Goal: Task Accomplishment & Management: Manage account settings

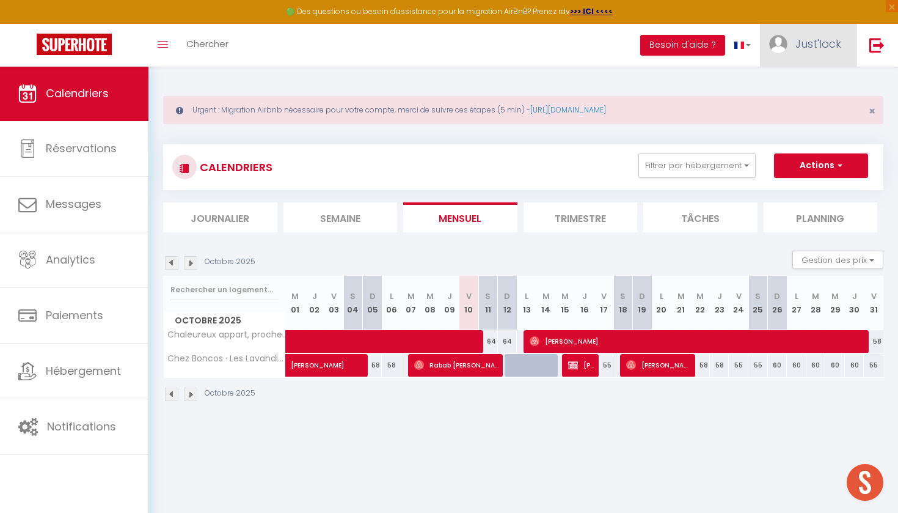
click at [792, 45] on link "Just'lock" at bounding box center [808, 45] width 97 height 43
click at [818, 84] on link "Paramètres" at bounding box center [807, 85] width 90 height 21
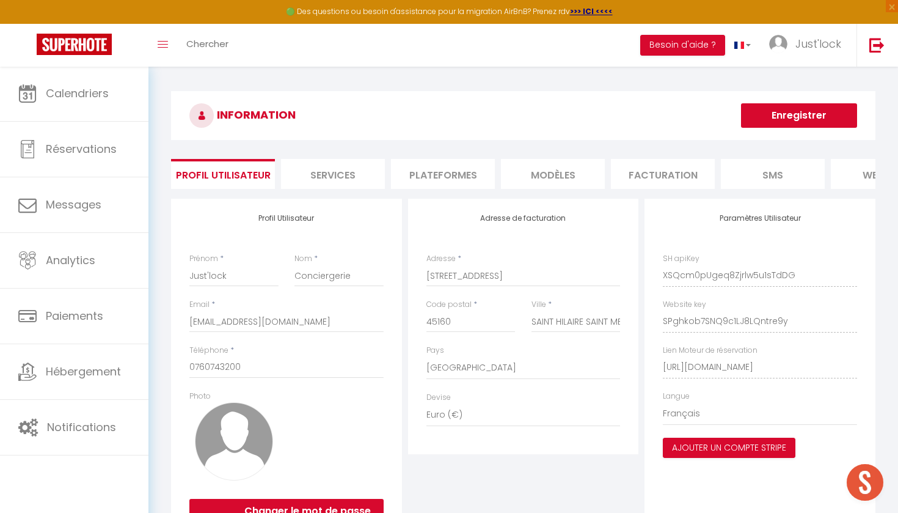
click at [442, 168] on li "Plateformes" at bounding box center [443, 174] width 104 height 30
click at [442, 179] on li "Plateformes" at bounding box center [443, 174] width 104 height 30
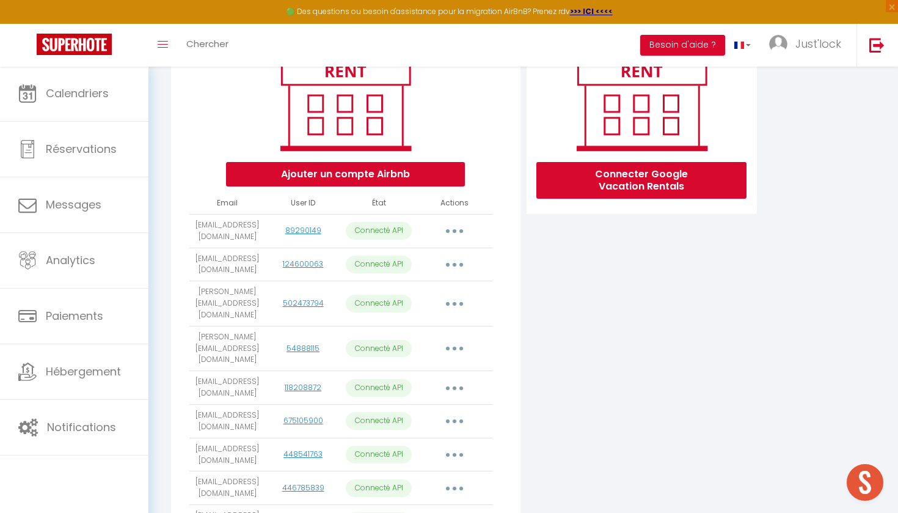
scroll to position [180, 0]
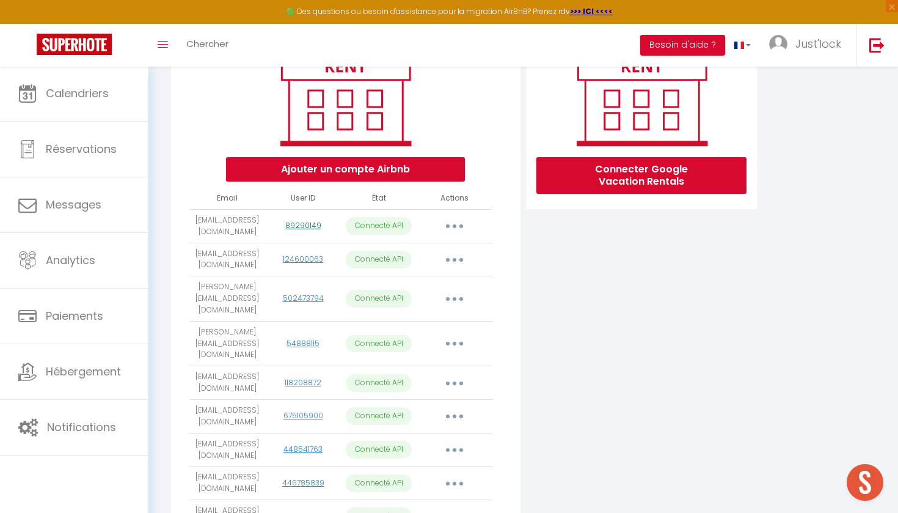
click at [299, 222] on link "89290149" at bounding box center [303, 225] width 36 height 10
click at [451, 225] on button "button" at bounding box center [454, 226] width 34 height 20
click at [437, 255] on link "Importer les appartements" at bounding box center [400, 253] width 135 height 21
select select "33378"
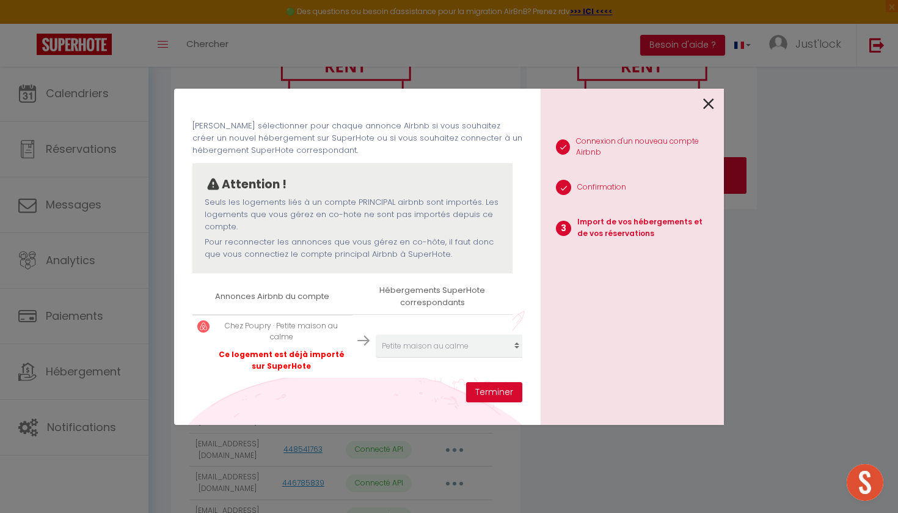
scroll to position [43, 0]
click at [710, 102] on icon at bounding box center [708, 104] width 11 height 18
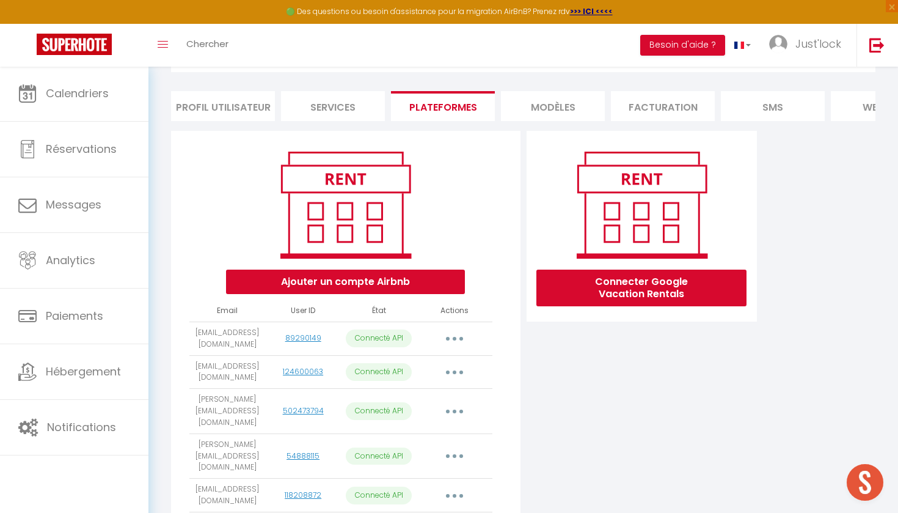
scroll to position [89, 0]
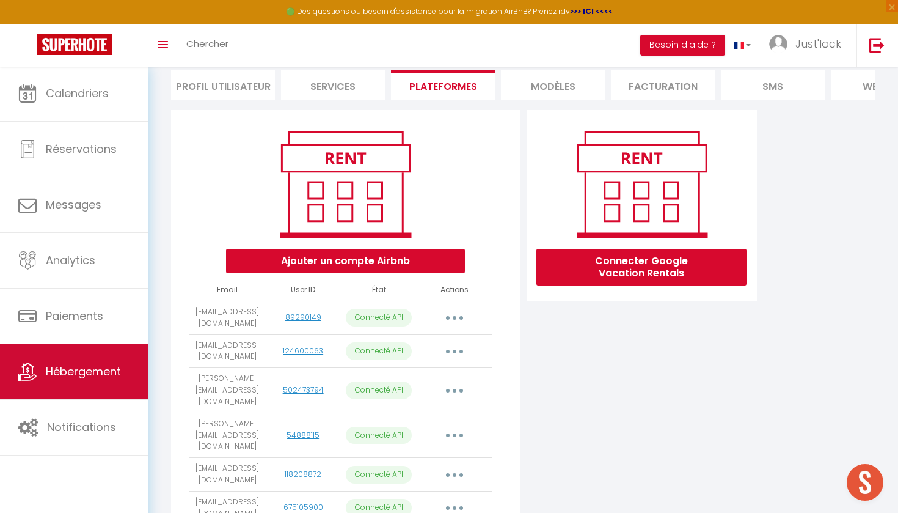
click at [97, 370] on span "Hébergement" at bounding box center [83, 371] width 75 height 15
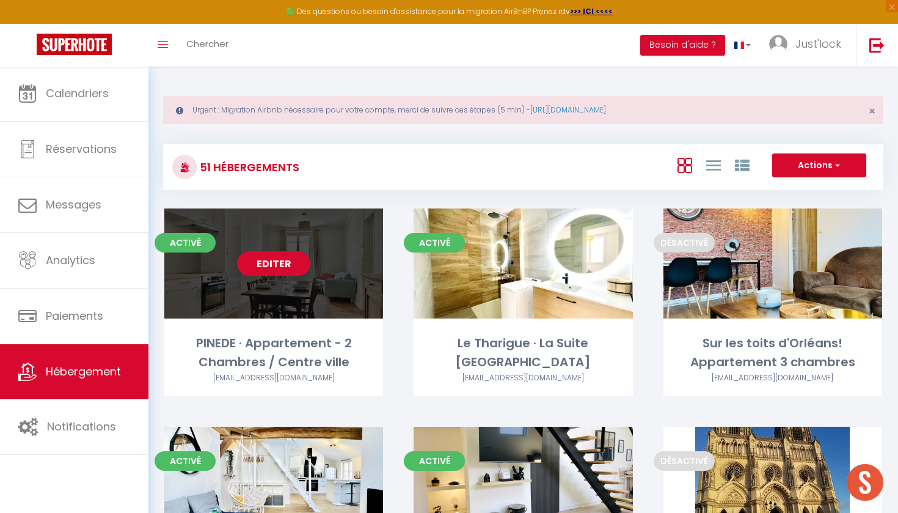
click at [285, 263] on link "Editer" at bounding box center [273, 263] width 73 height 24
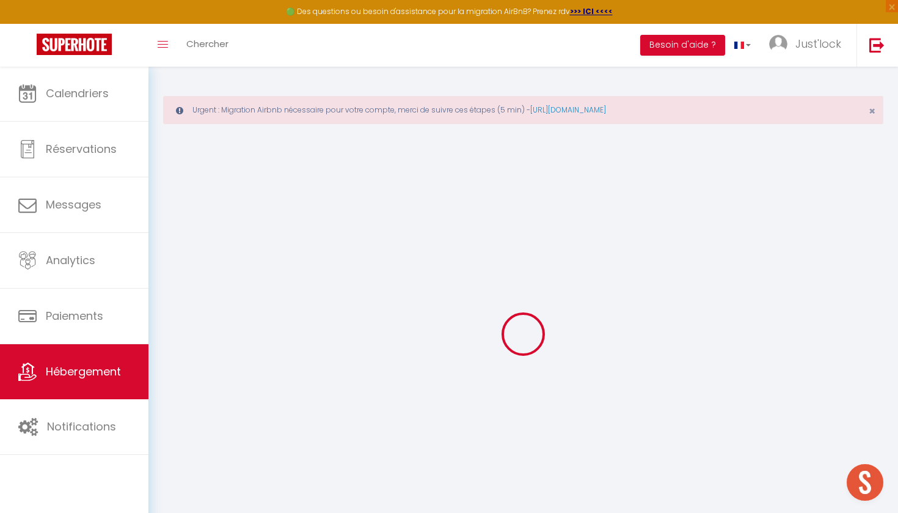
type input "PINEDE · Appartement - 2 Chambres / Centre ville"
type input "[PERSON_NAME]"
type input "PARENT"
type input "[STREET_ADDRESS]"
type input "45000"
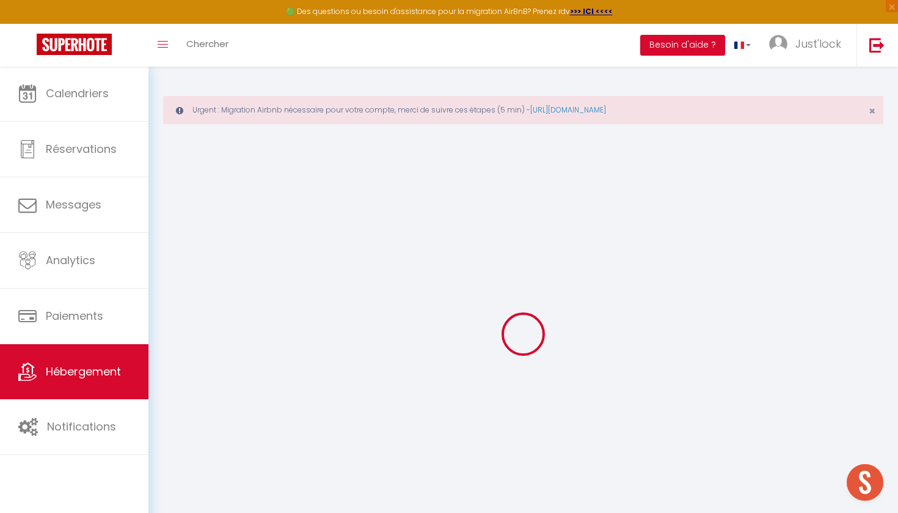
type input "ORLEANS"
select select "2"
type input "82"
type input "30"
type input "500"
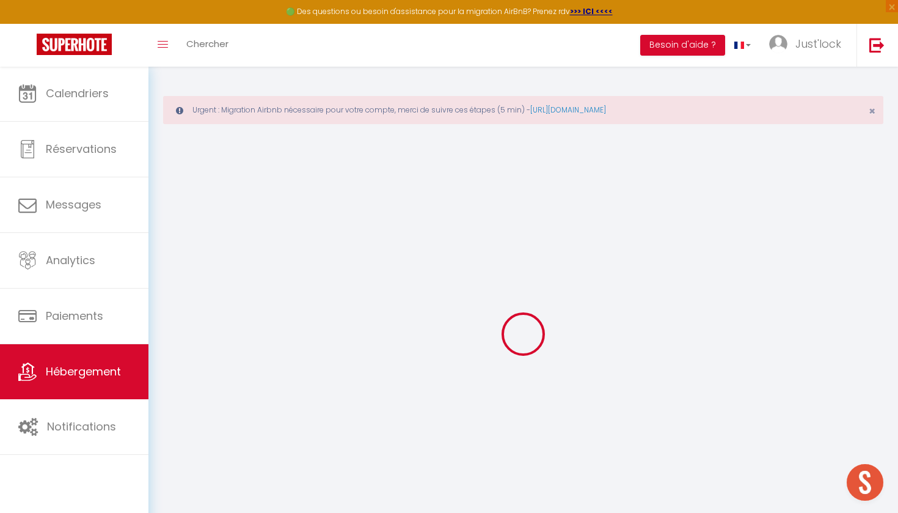
select select
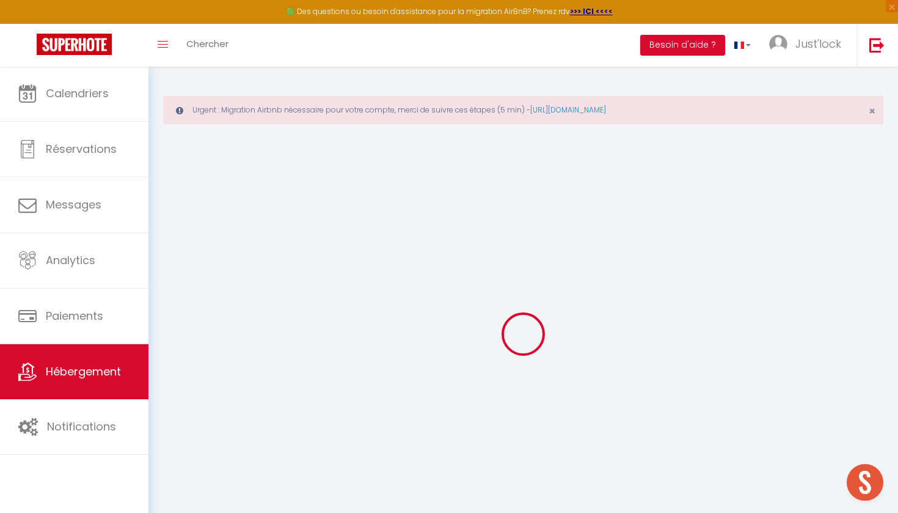
type input "[STREET_ADDRESS]"
type input "45000"
type input "[GEOGRAPHIC_DATA]"
type input "[EMAIL_ADDRESS][DOMAIN_NAME]"
select select "9177"
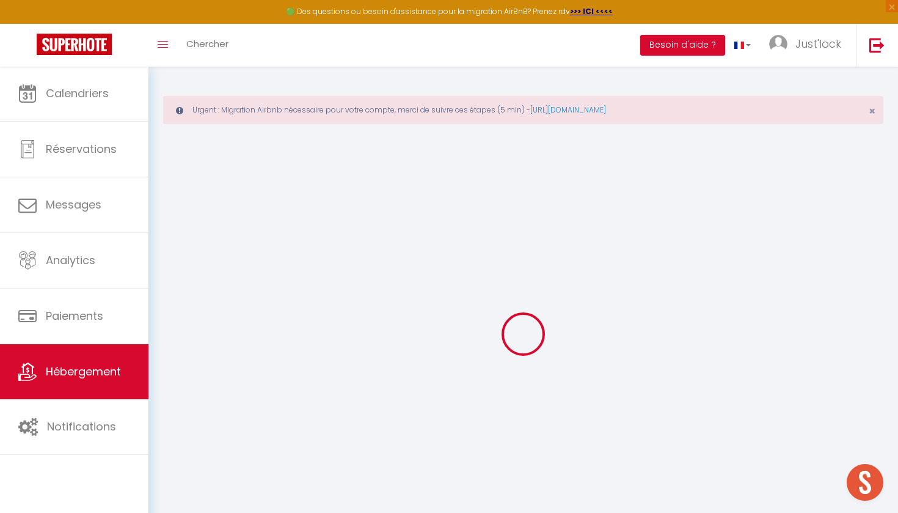
checkbox input "false"
type input "40"
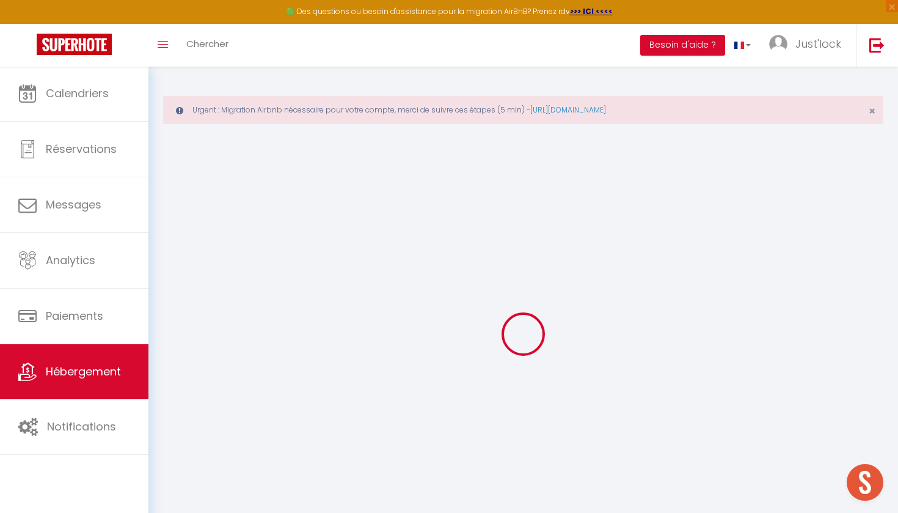
type input "0"
select select
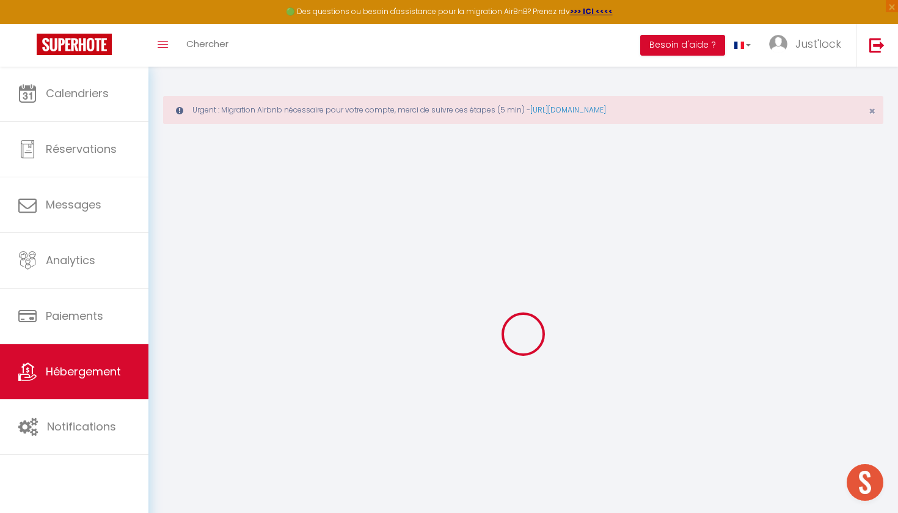
select select
checkbox input "false"
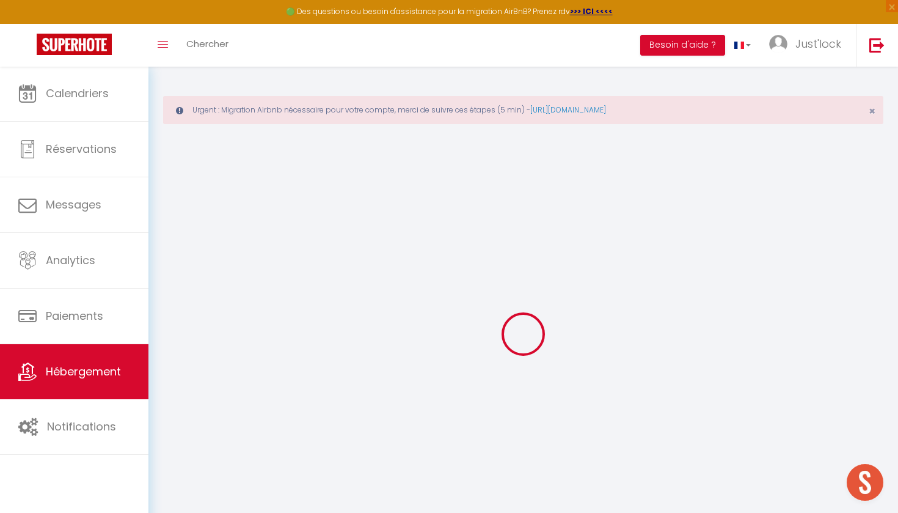
checkbox input "false"
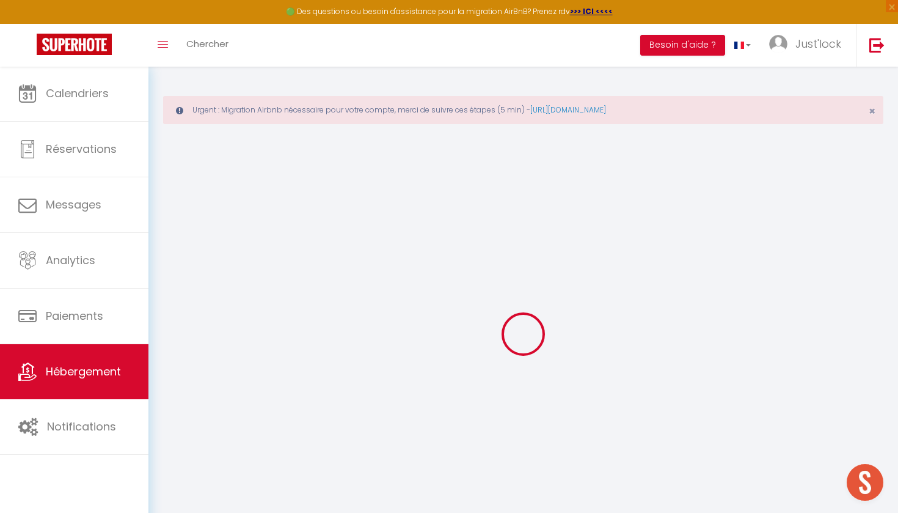
checkbox input "false"
select select "16:00"
select select "16:30"
select select "10:00"
select select "30"
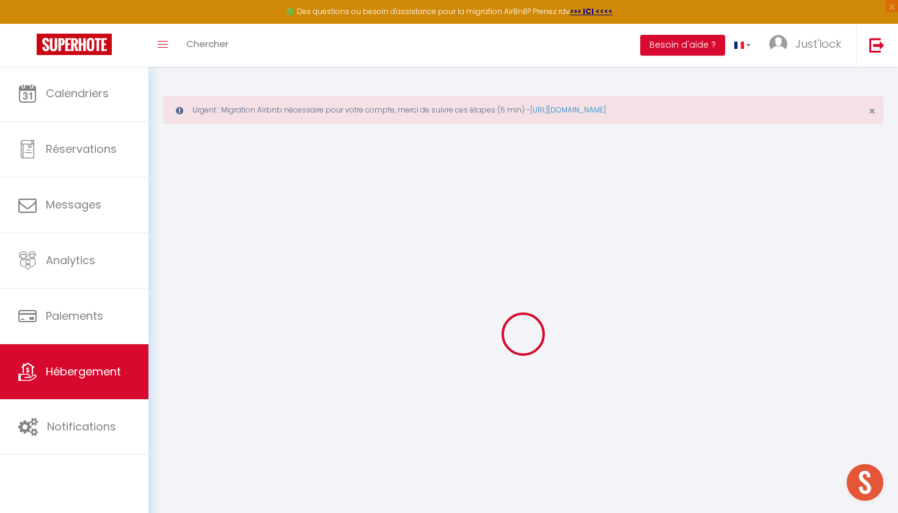
select select "120"
checkbox input "false"
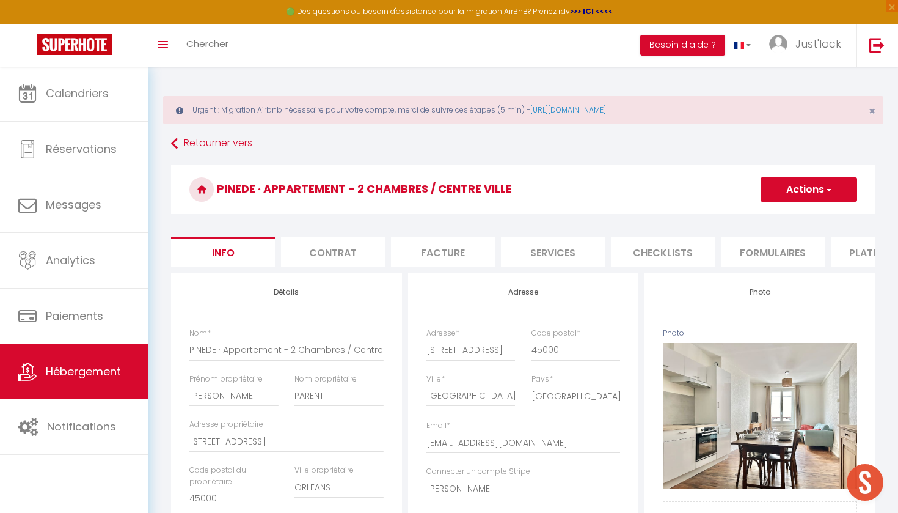
click at [855, 261] on li "Plateformes" at bounding box center [883, 251] width 104 height 30
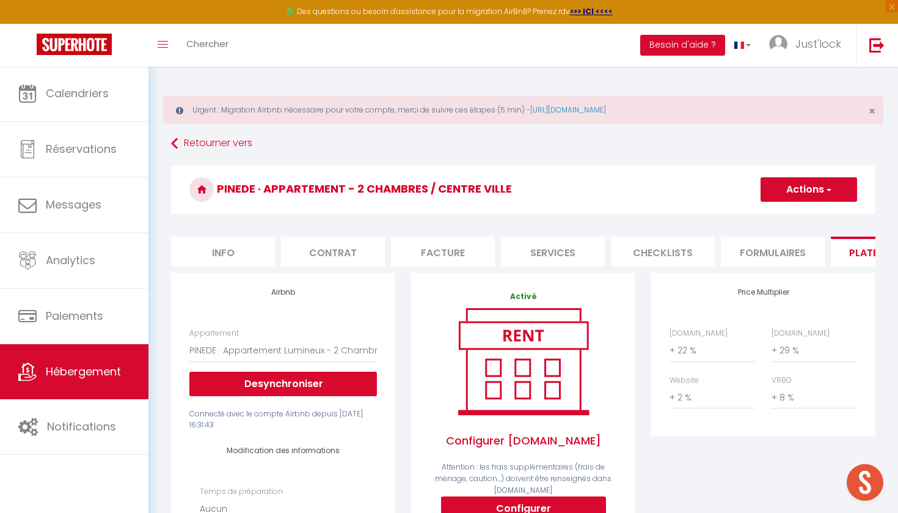
click at [854, 245] on li "Plateformes" at bounding box center [883, 251] width 104 height 30
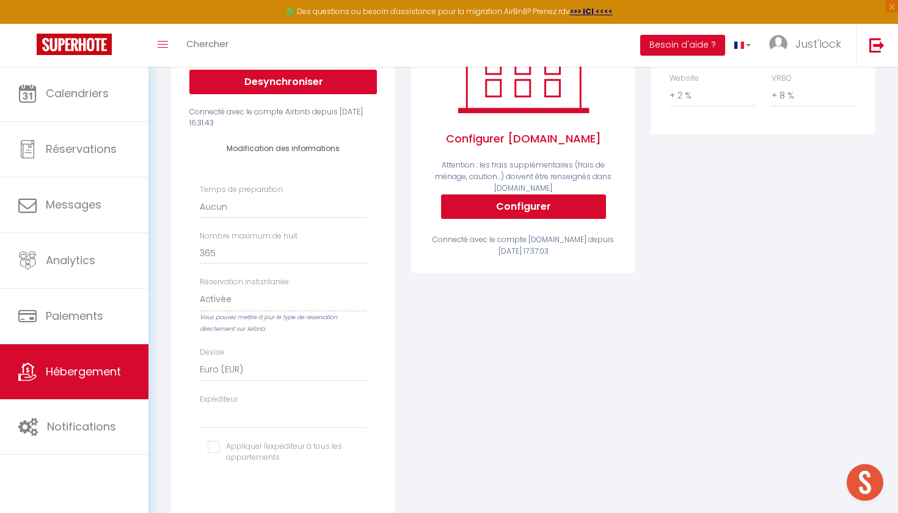
scroll to position [346, 0]
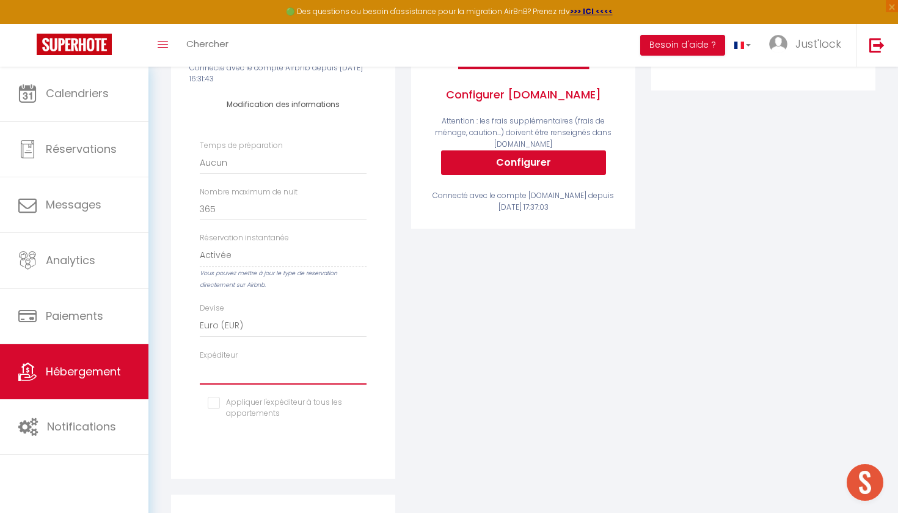
click at [221, 371] on select "[EMAIL_ADDRESS][DOMAIN_NAME] [EMAIL_ADDRESS][DOMAIN_NAME] [PERSON_NAME][EMAIL_A…" at bounding box center [283, 372] width 167 height 23
select select "4540"
click at [217, 398] on input "checkbox" at bounding box center [283, 403] width 151 height 12
checkbox input "true"
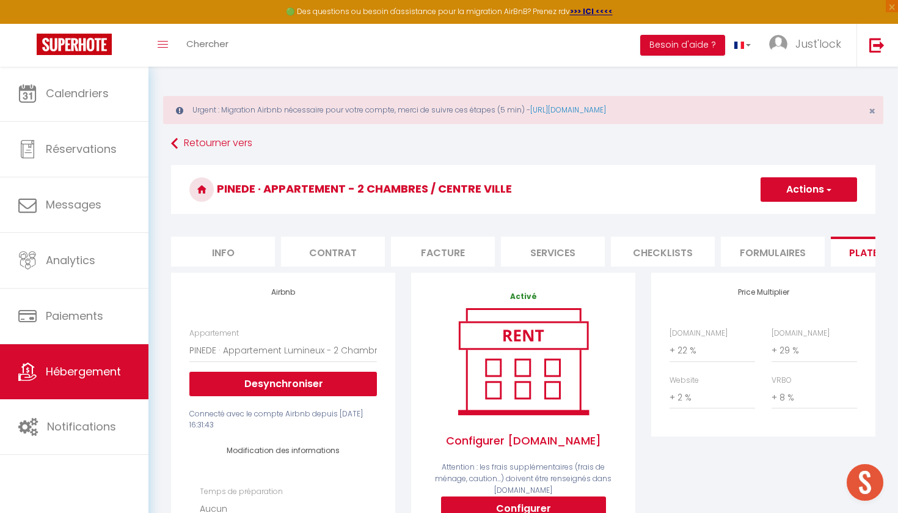
scroll to position [0, 0]
click at [820, 194] on button "Actions" at bounding box center [809, 189] width 97 height 24
click at [794, 213] on link "Enregistrer" at bounding box center [808, 216] width 97 height 16
select select "EUR"
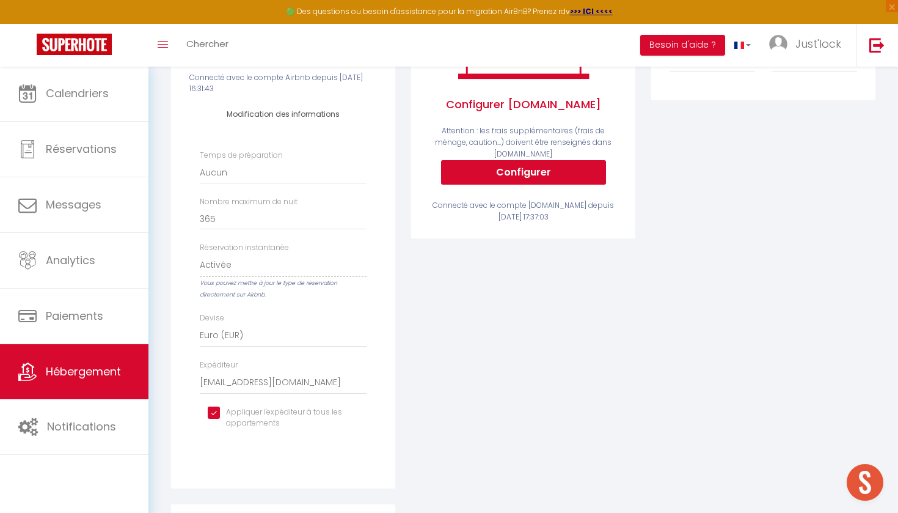
scroll to position [338, 0]
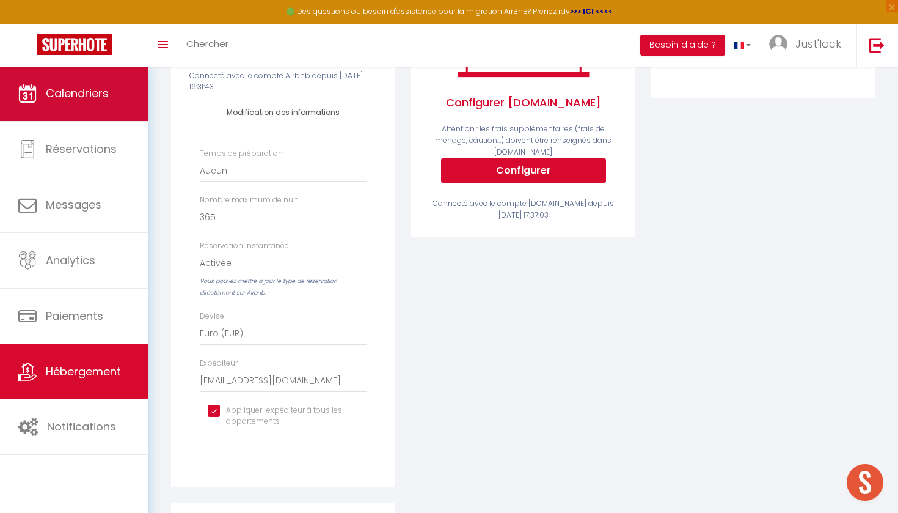
click at [70, 115] on link "Calendriers" at bounding box center [74, 93] width 148 height 55
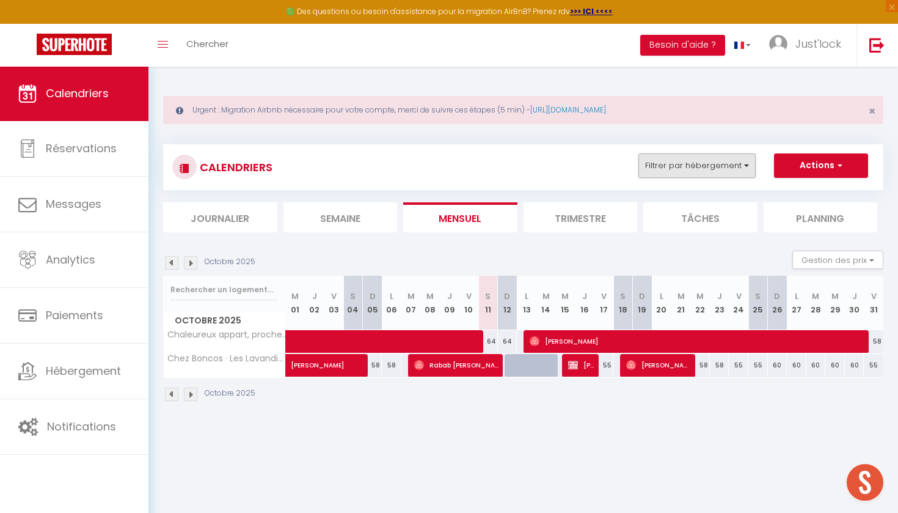
click at [699, 166] on button "Filtrer par hébergement" at bounding box center [696, 165] width 117 height 24
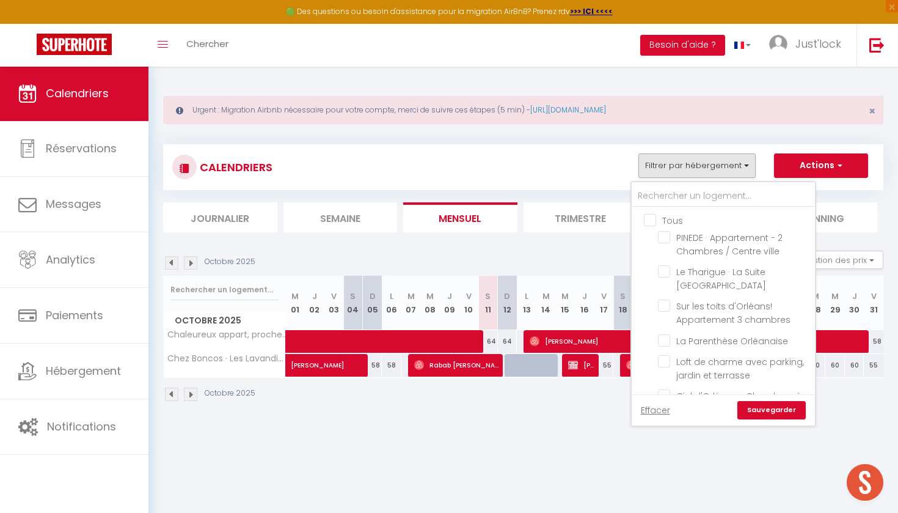
click at [651, 222] on input "Tous" at bounding box center [735, 219] width 183 height 12
checkbox input "true"
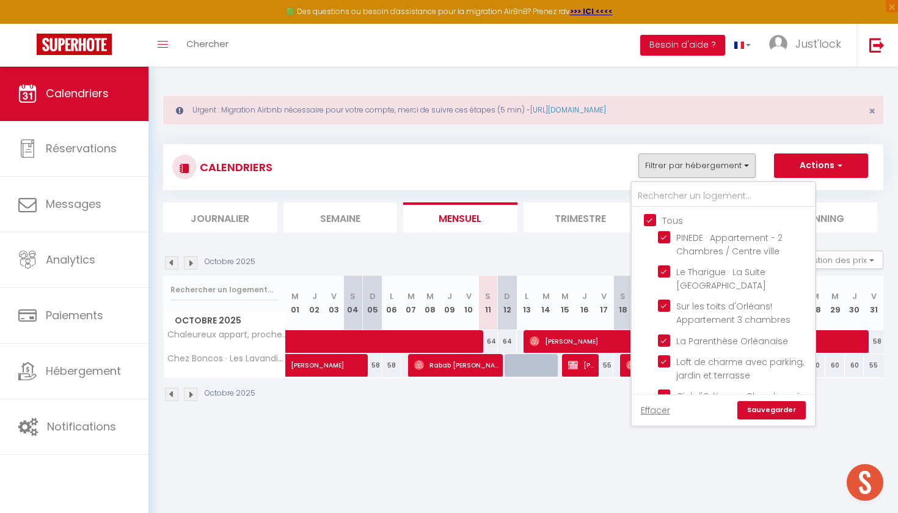
checkbox input "true"
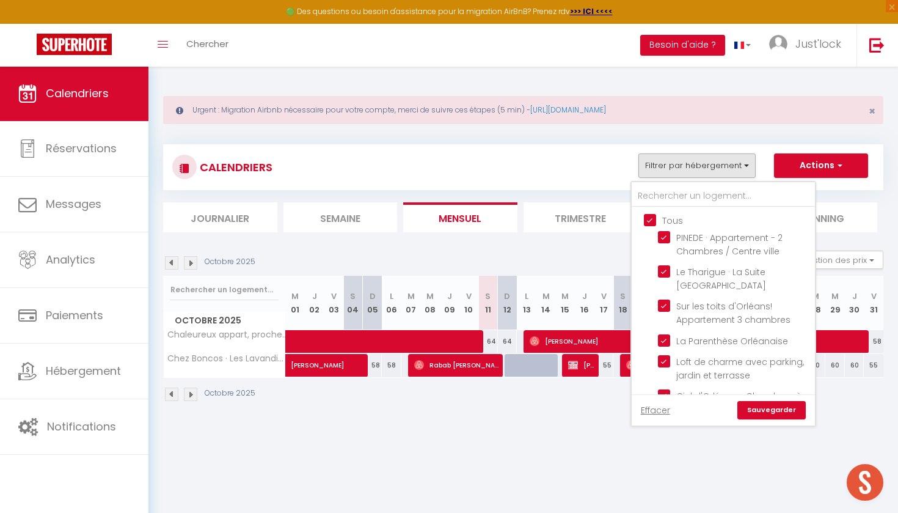
checkbox input "true"
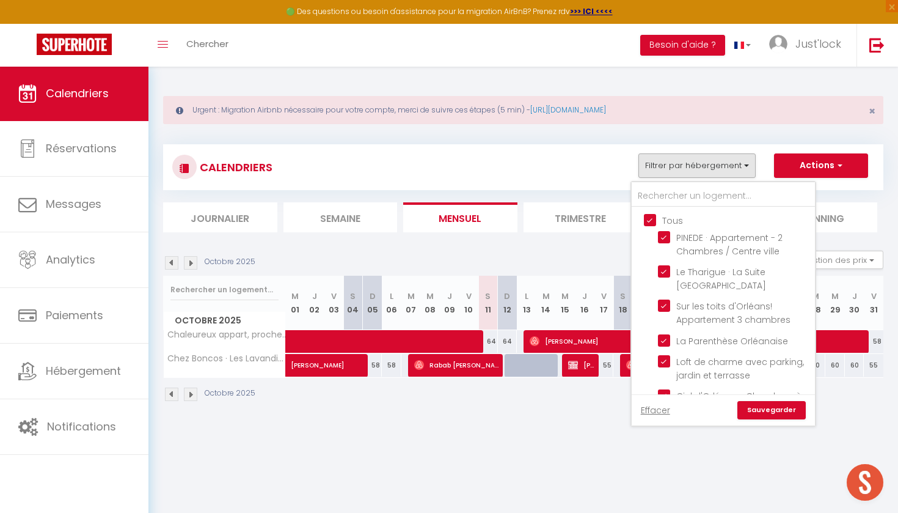
checkbox input "true"
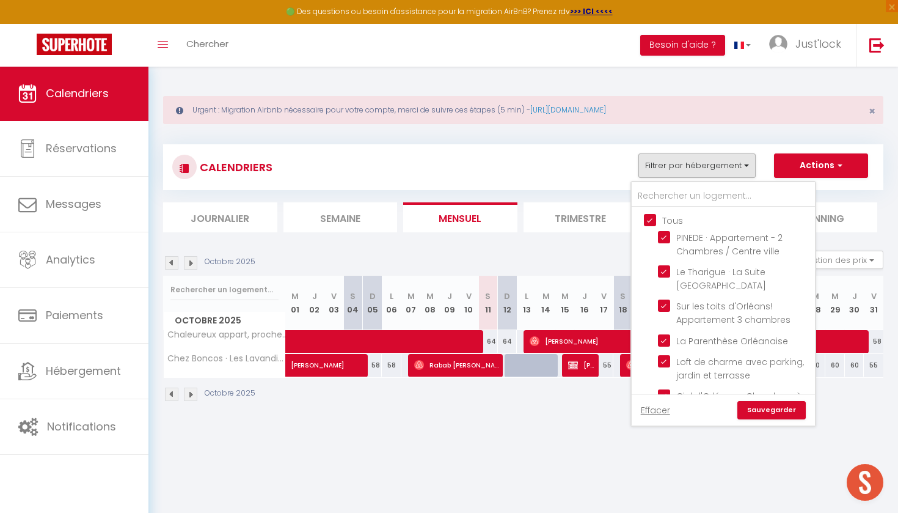
checkbox input "true"
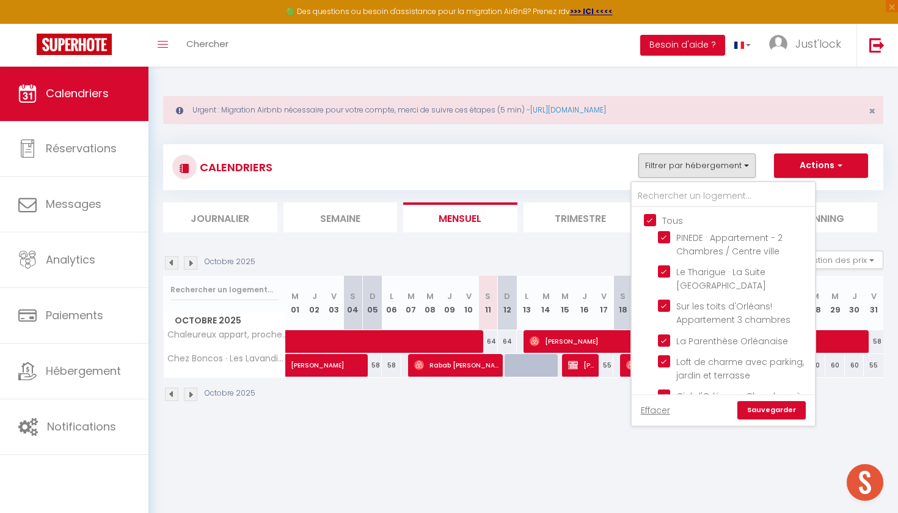
checkbox input "true"
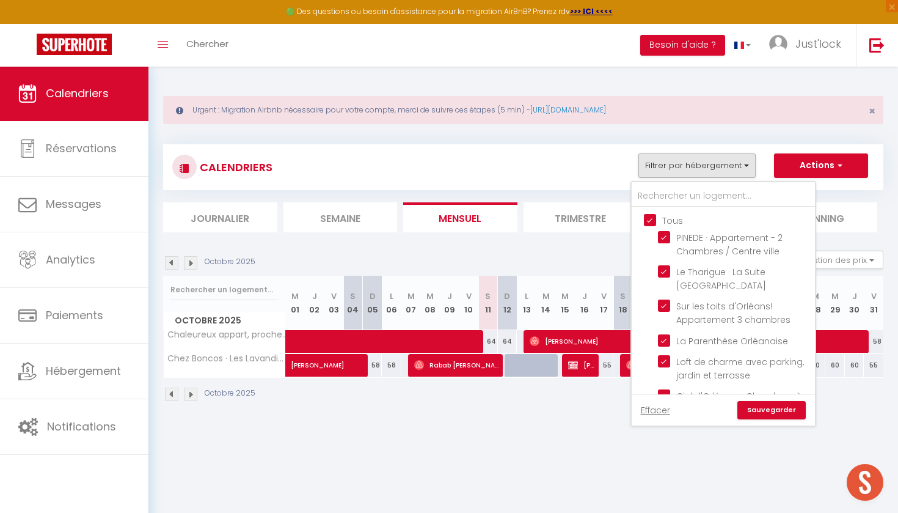
checkbox input "true"
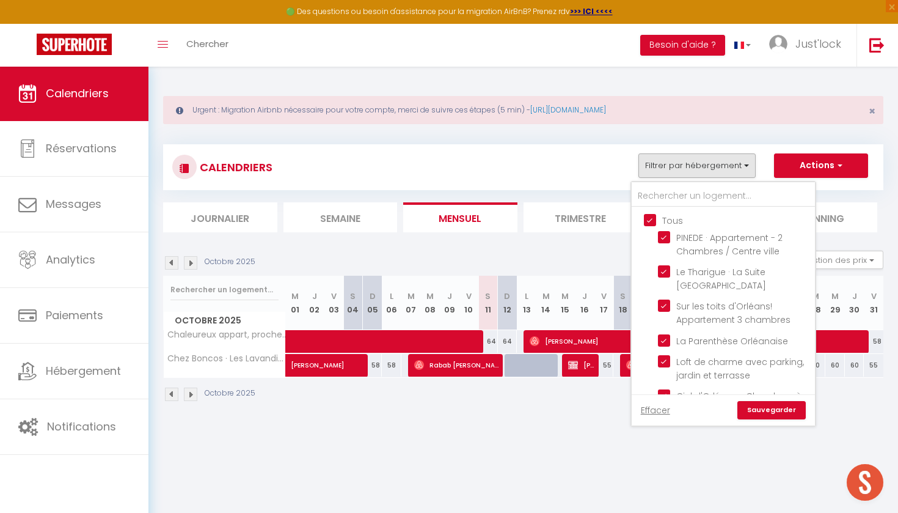
checkbox input "true"
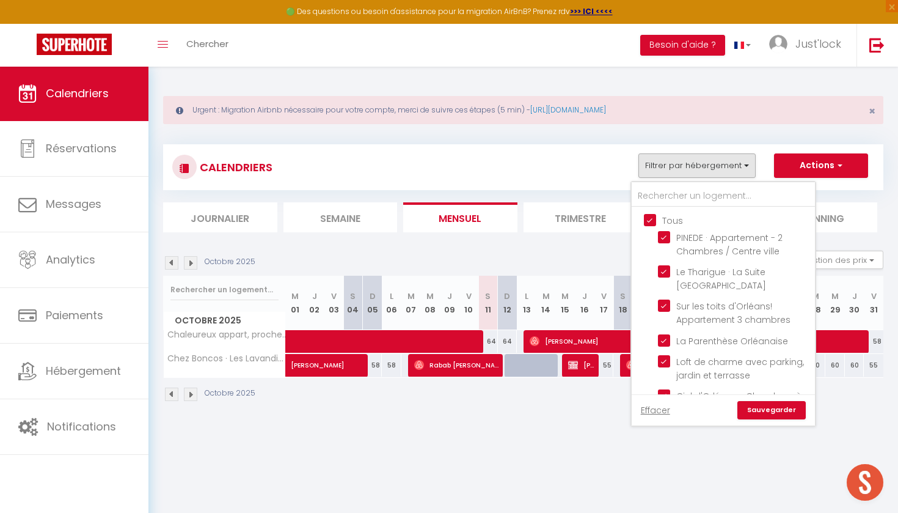
checkbox input "true"
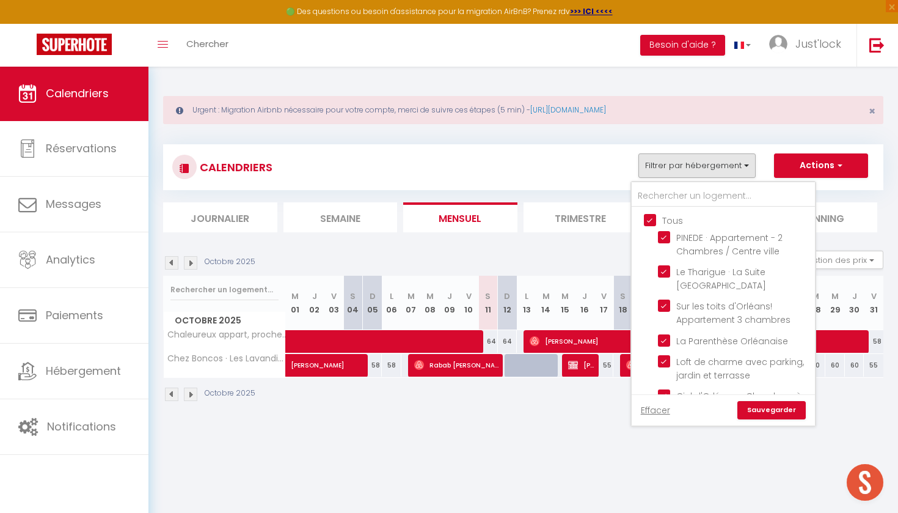
checkbox input "true"
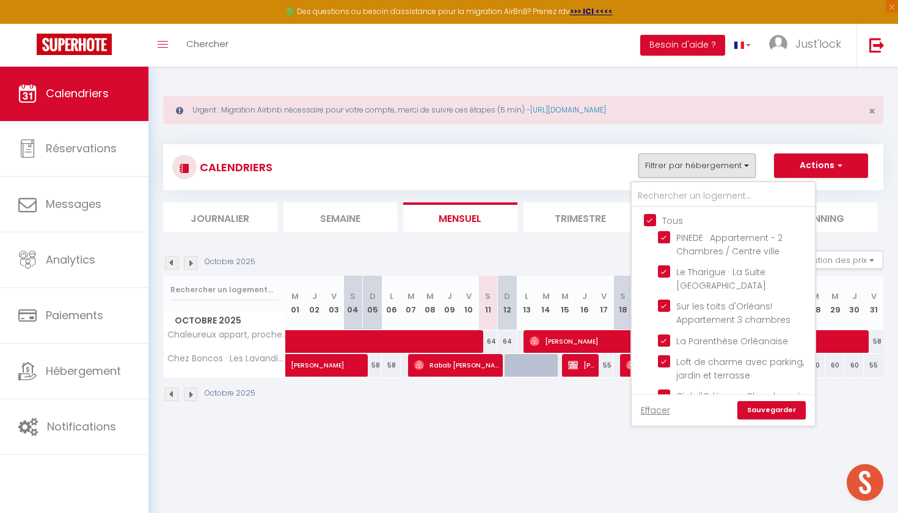
checkbox input "true"
click at [759, 404] on link "Sauvegarder" at bounding box center [771, 410] width 68 height 18
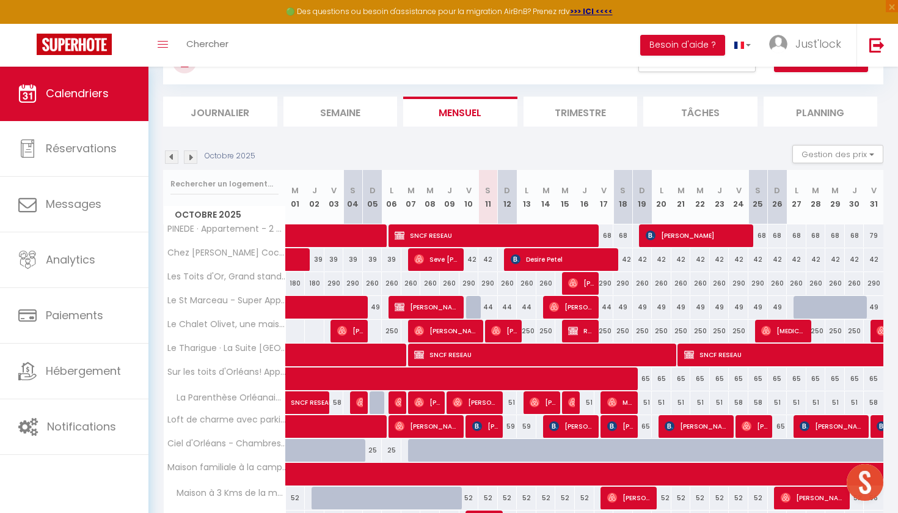
scroll to position [108, 0]
